Goal: Navigation & Orientation: Understand site structure

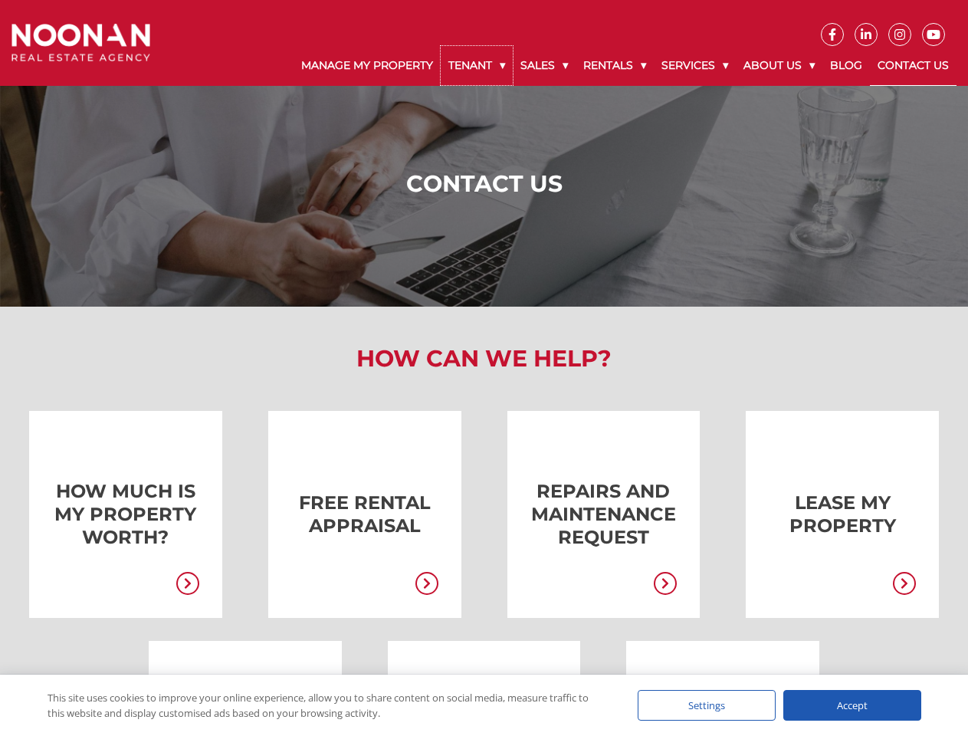
click at [477, 65] on link "Tenant" at bounding box center [477, 65] width 72 height 39
click at [545, 65] on link "Sales" at bounding box center [544, 65] width 63 height 39
click at [616, 65] on link "Rentals" at bounding box center [615, 65] width 78 height 39
click at [697, 65] on link "Services" at bounding box center [695, 65] width 82 height 39
click at [781, 65] on link "About Us" at bounding box center [779, 65] width 87 height 39
